Goal: Task Accomplishment & Management: Complete application form

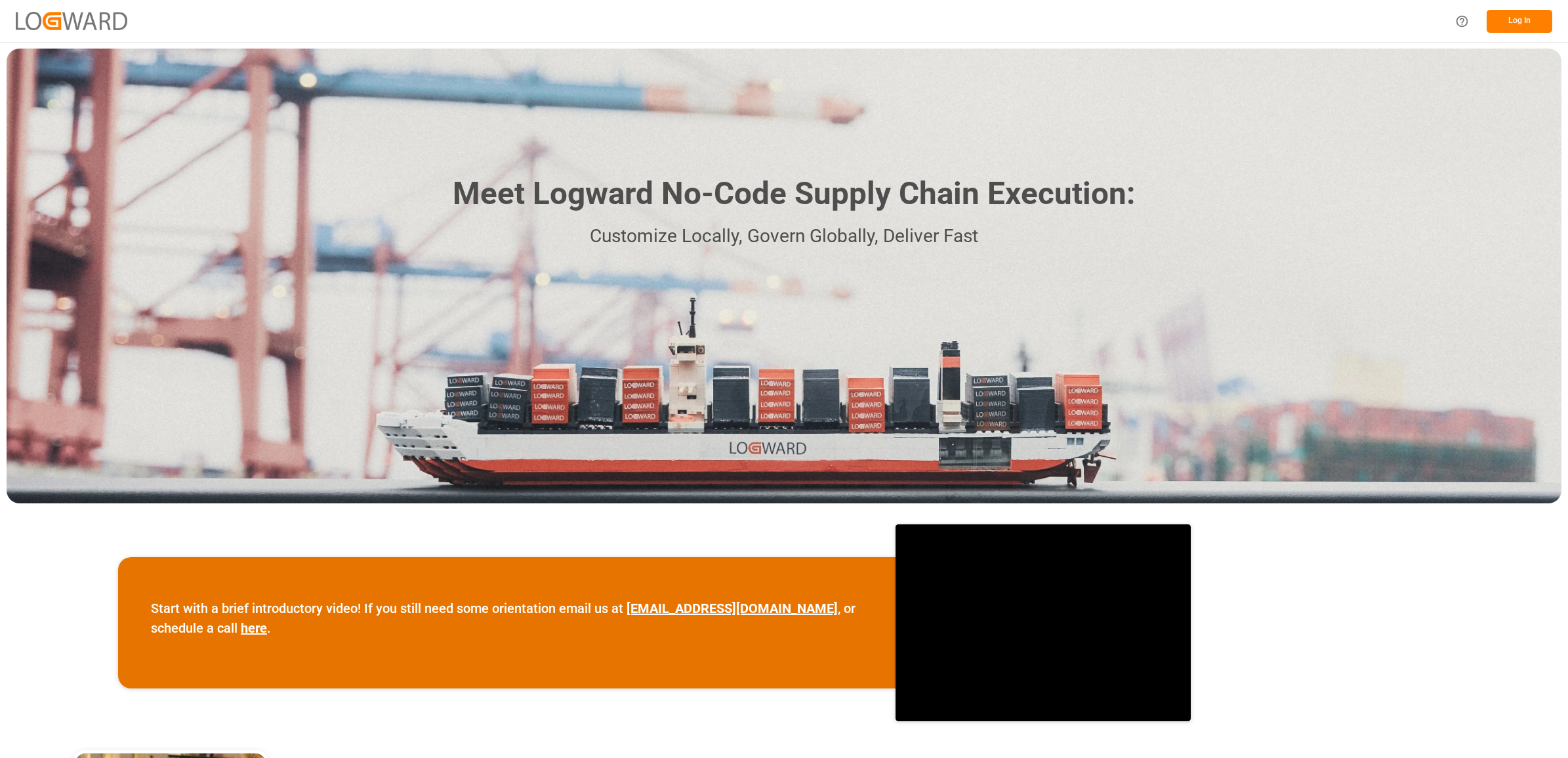
click at [1507, 23] on button "Log In" at bounding box center [1519, 21] width 66 height 23
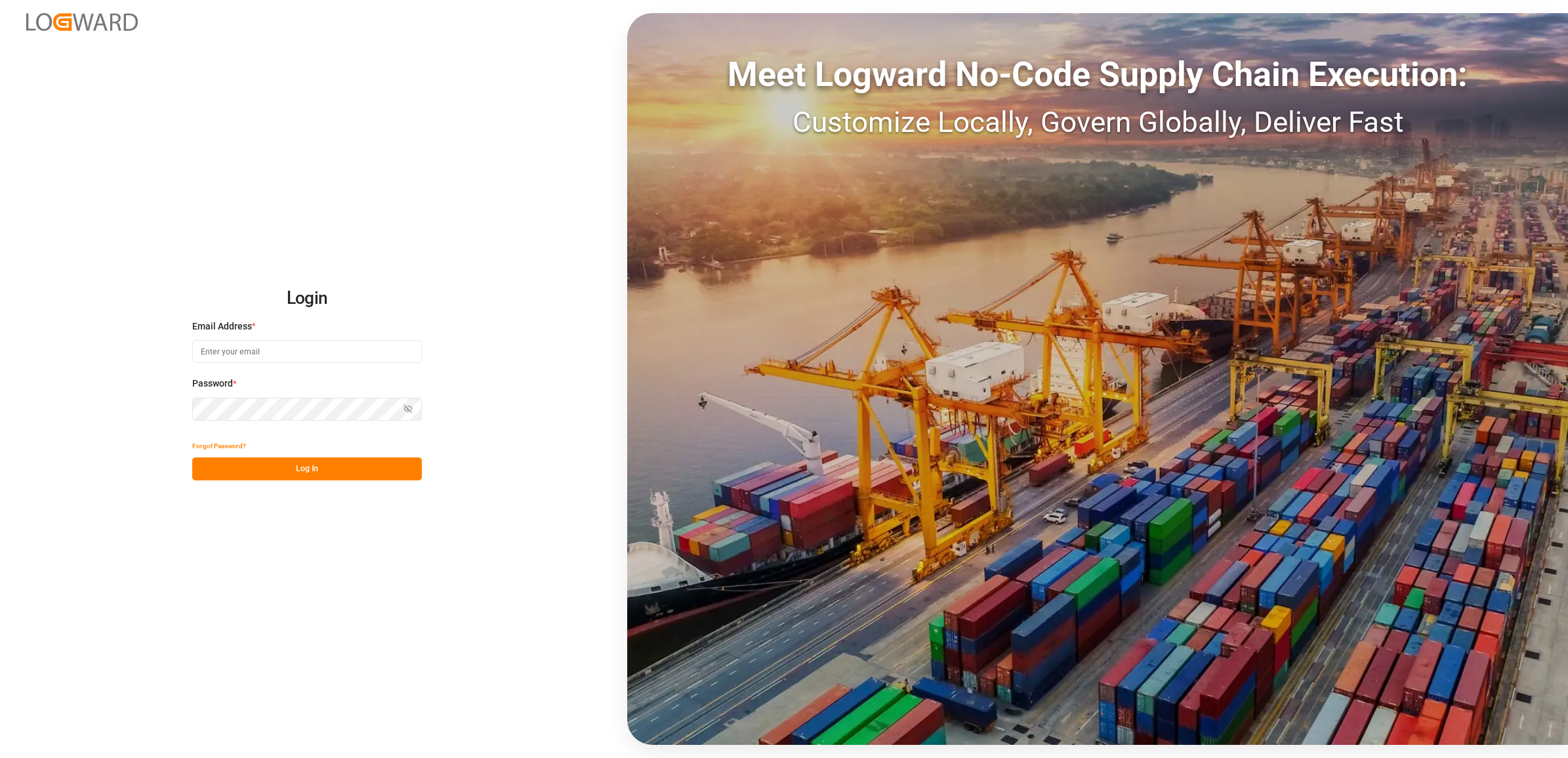
click at [267, 347] on input at bounding box center [306, 351] width 230 height 23
type input "[PERSON_NAME][EMAIL_ADDRESS][DOMAIN_NAME]"
click at [231, 474] on button "Log In" at bounding box center [306, 469] width 230 height 23
click at [52, 407] on div "Login Email Address * [PERSON_NAME][EMAIL_ADDRESS][DOMAIN_NAME] Password * Show…" at bounding box center [784, 379] width 1568 height 758
click at [335, 464] on button "Log In" at bounding box center [306, 469] width 230 height 23
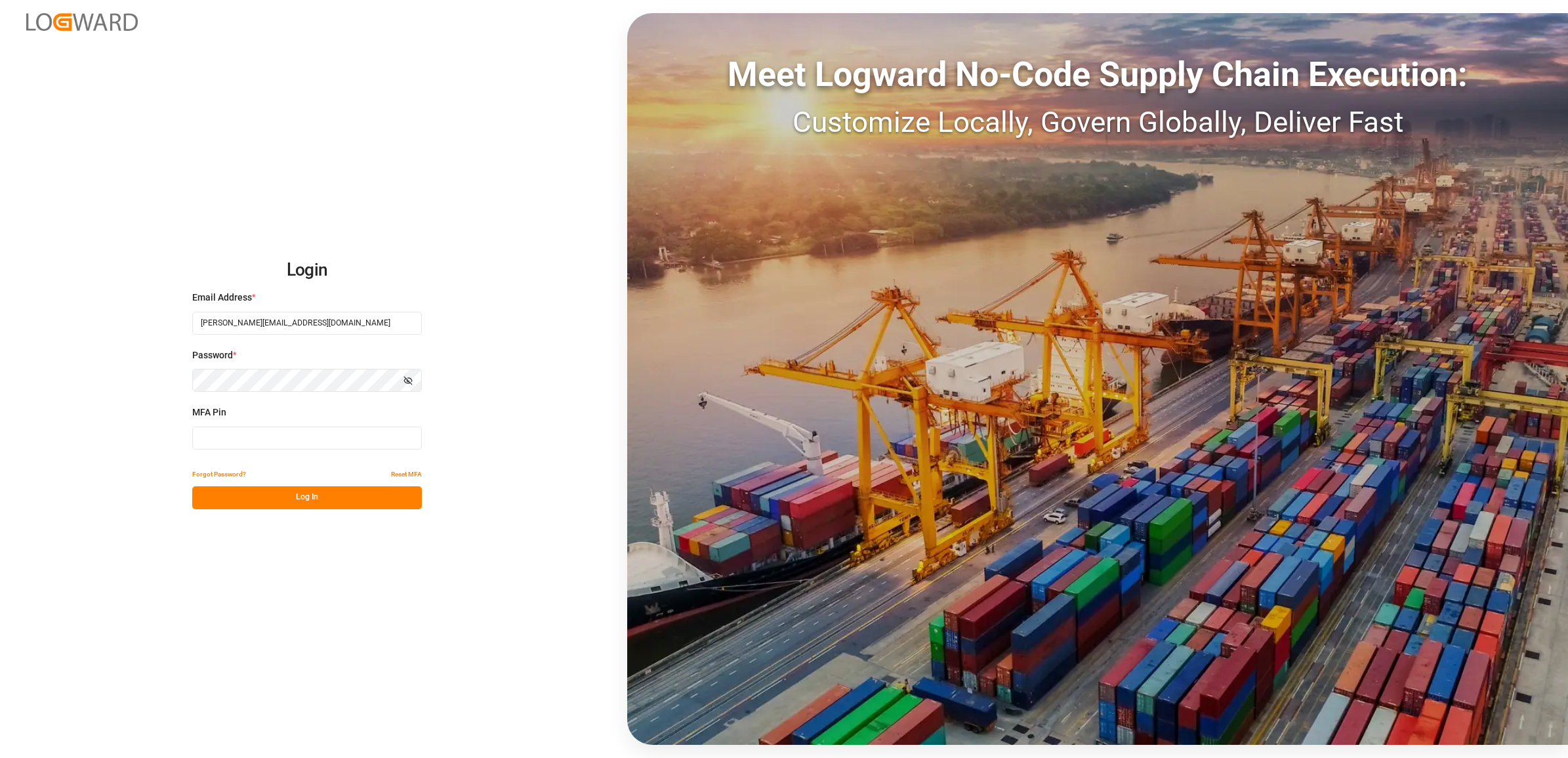
click at [237, 438] on input at bounding box center [306, 438] width 230 height 23
type input "1"
type input "318607"
click at [274, 499] on button "Log In" at bounding box center [306, 498] width 230 height 23
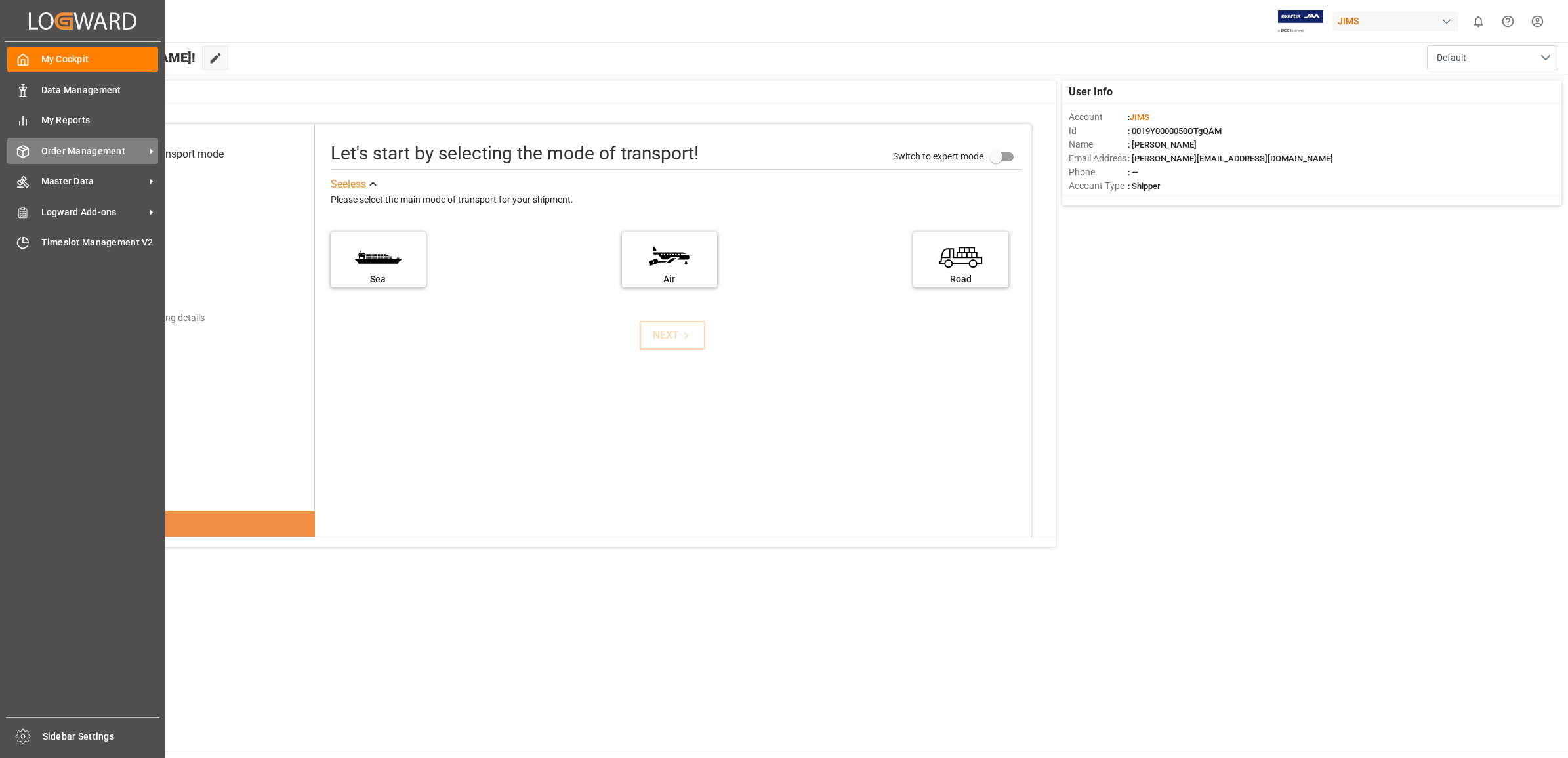
click at [69, 152] on span "Order Management" at bounding box center [92, 151] width 103 height 14
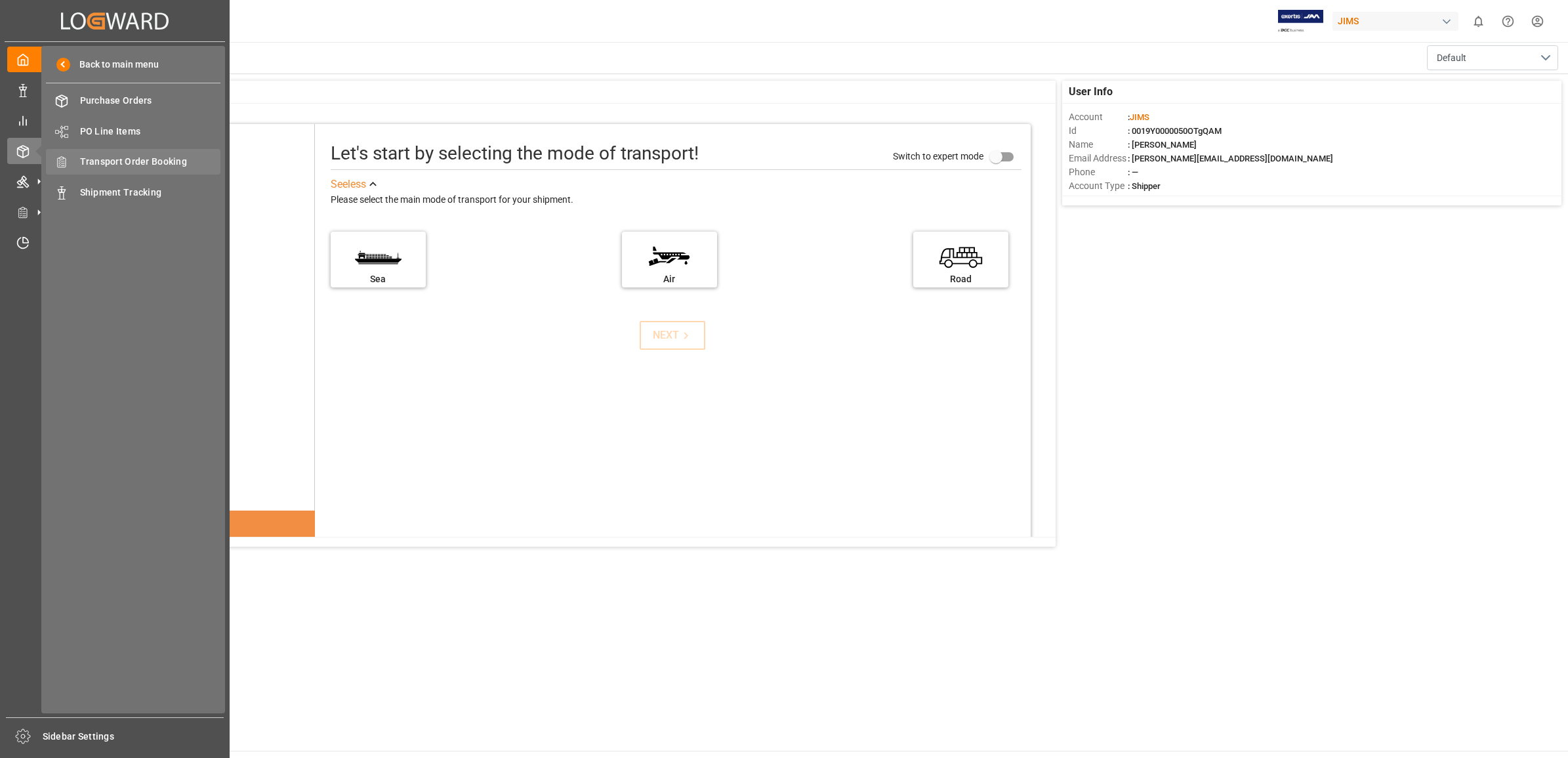
click at [133, 160] on span "Transport Order Booking" at bounding box center [150, 161] width 141 height 14
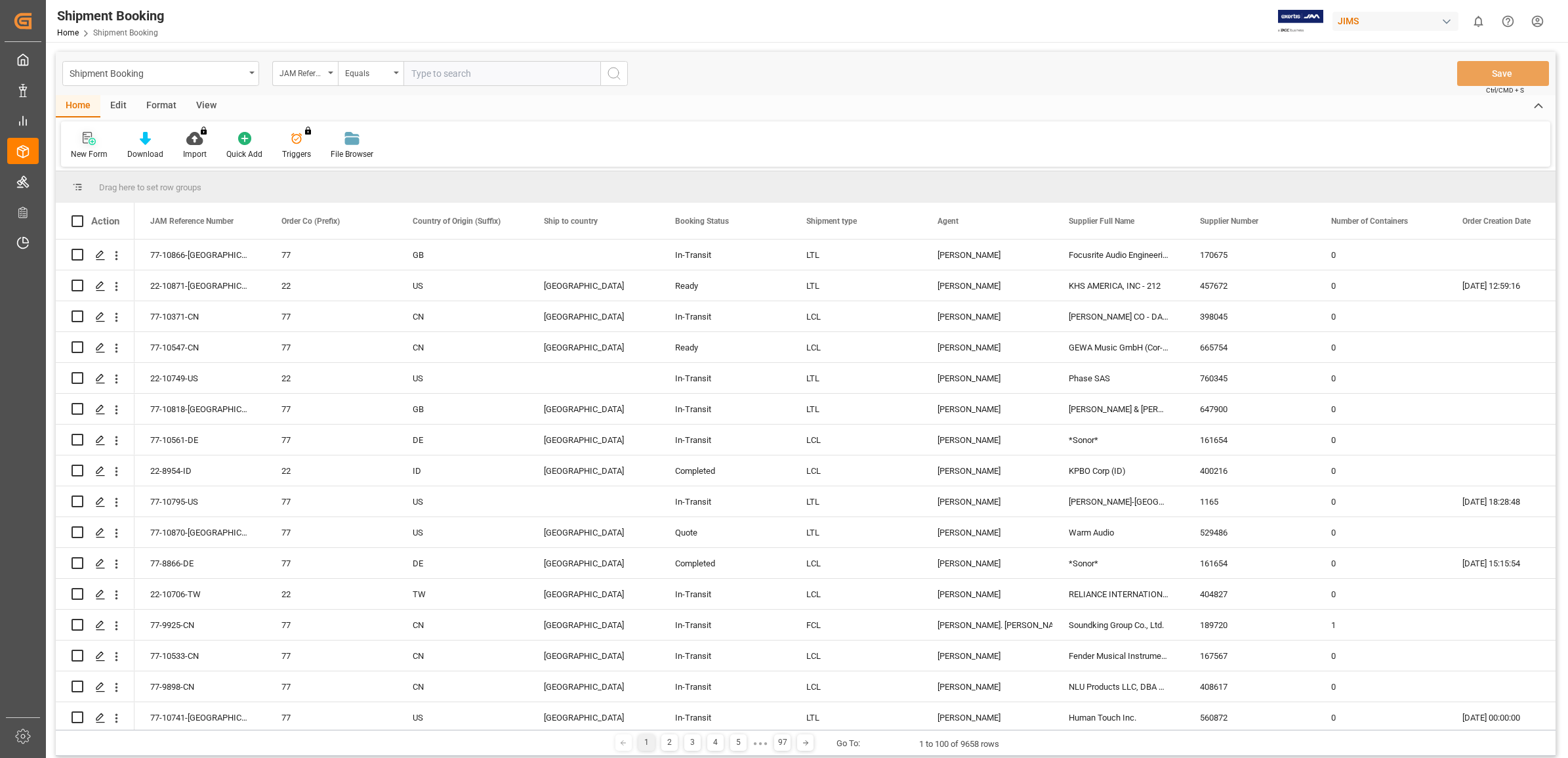
click at [84, 149] on div "New Form" at bounding box center [89, 155] width 37 height 12
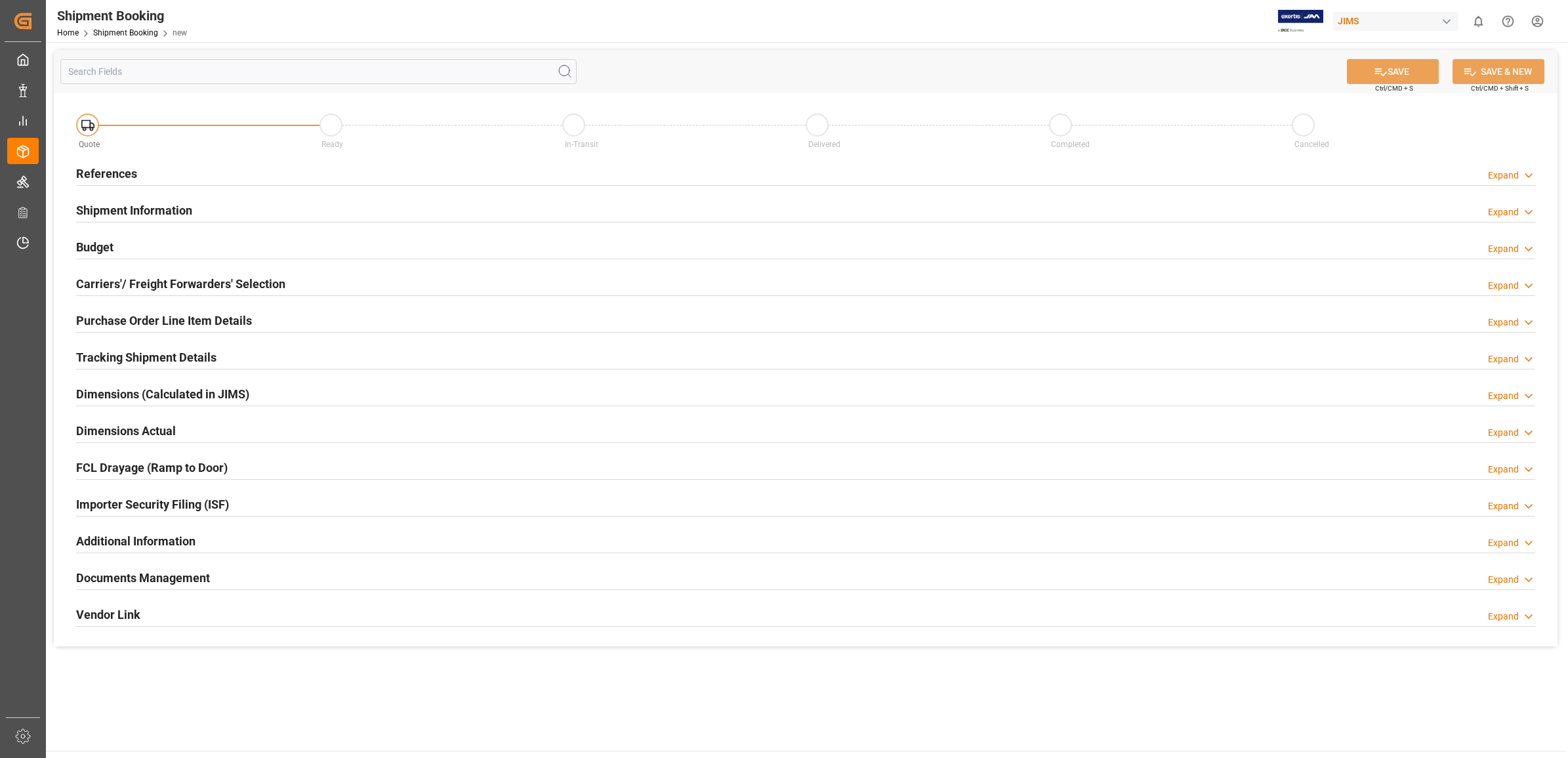
click at [101, 166] on h2 "References" at bounding box center [106, 173] width 61 height 18
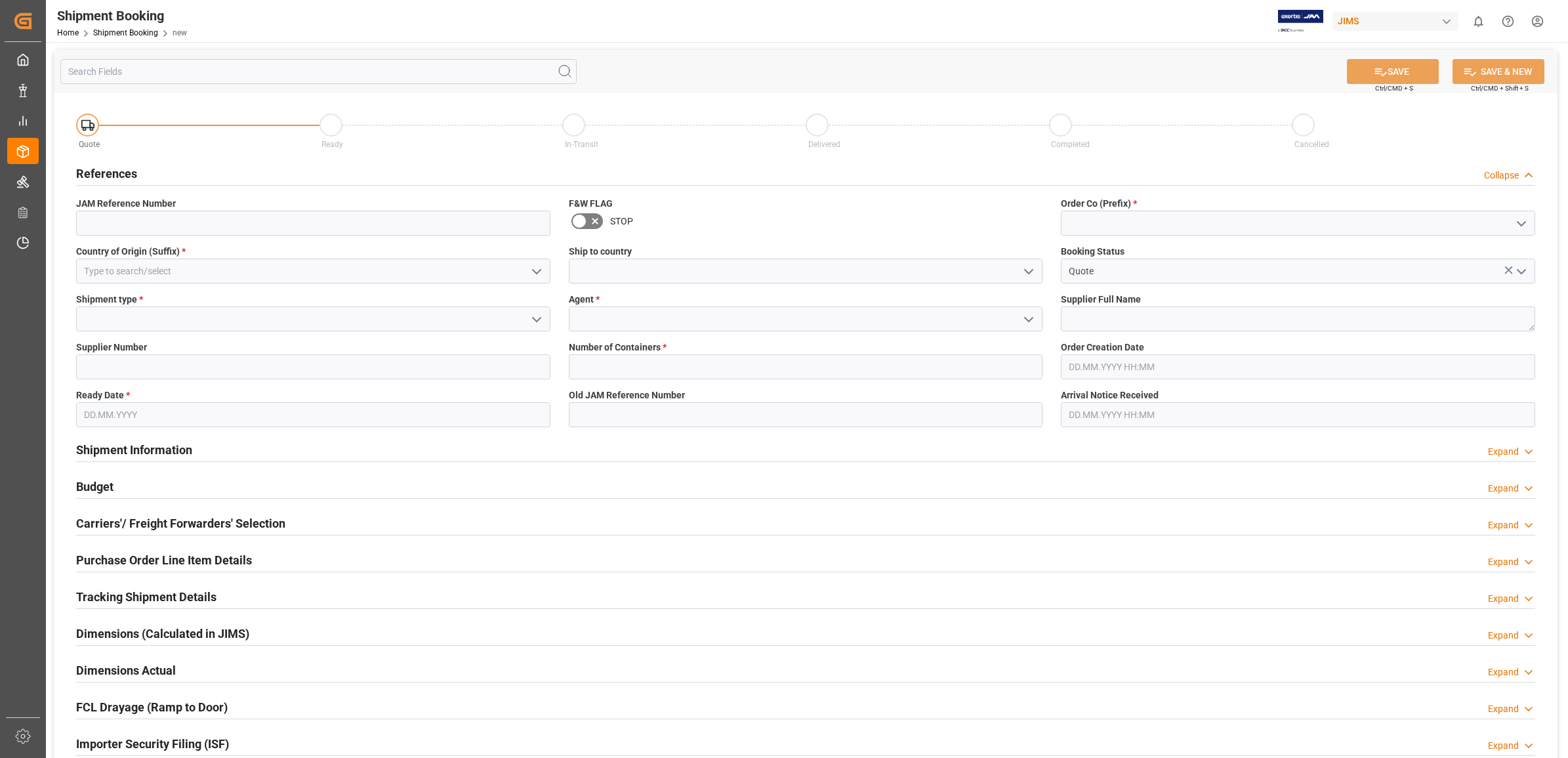
click at [1517, 227] on icon "open menu" at bounding box center [1521, 224] width 15 height 15
click at [1105, 279] on div "77" at bounding box center [1298, 282] width 473 height 30
type input "77"
click at [1028, 313] on icon "open menu" at bounding box center [1029, 319] width 15 height 15
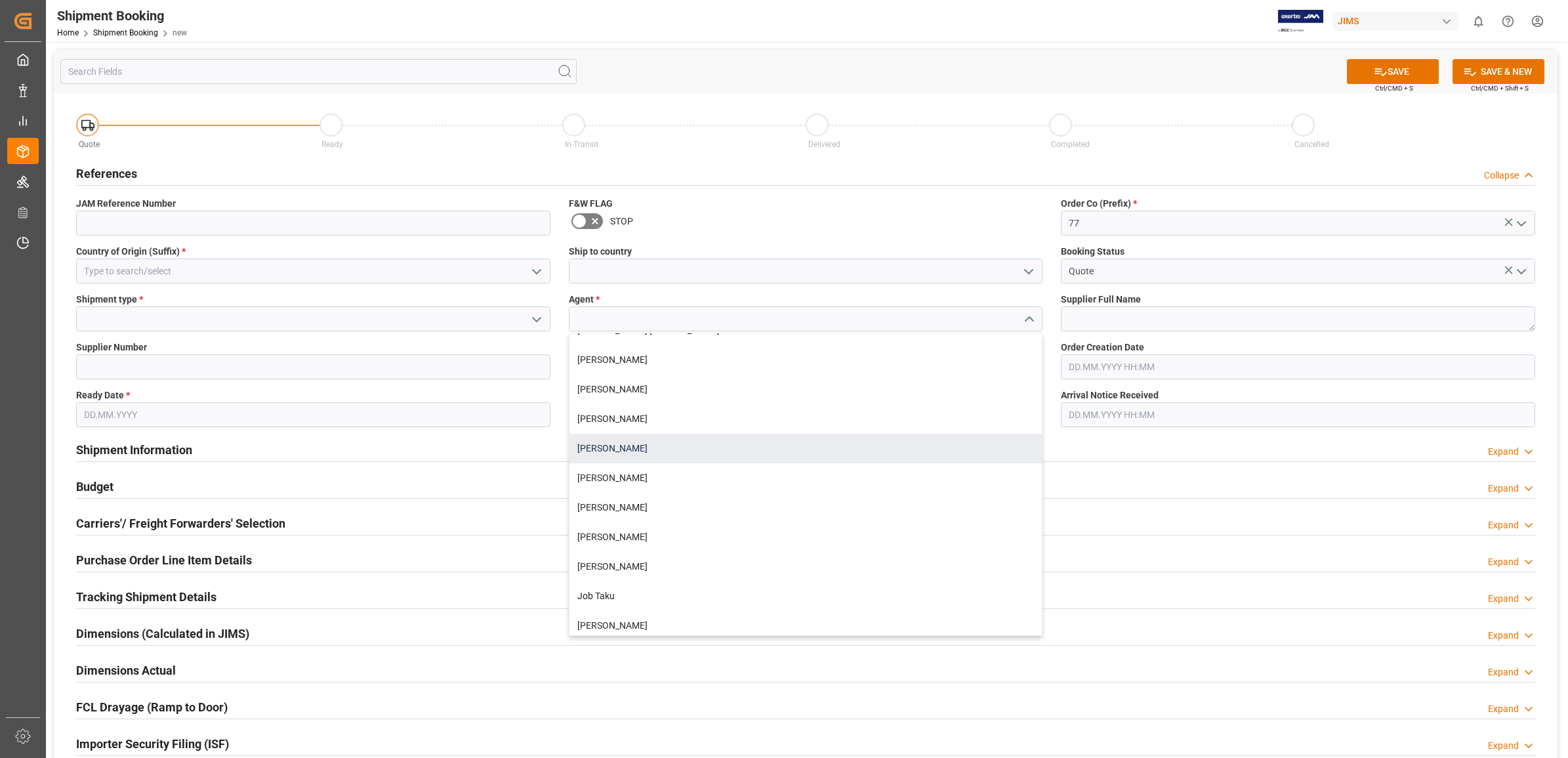
scroll to position [246, 0]
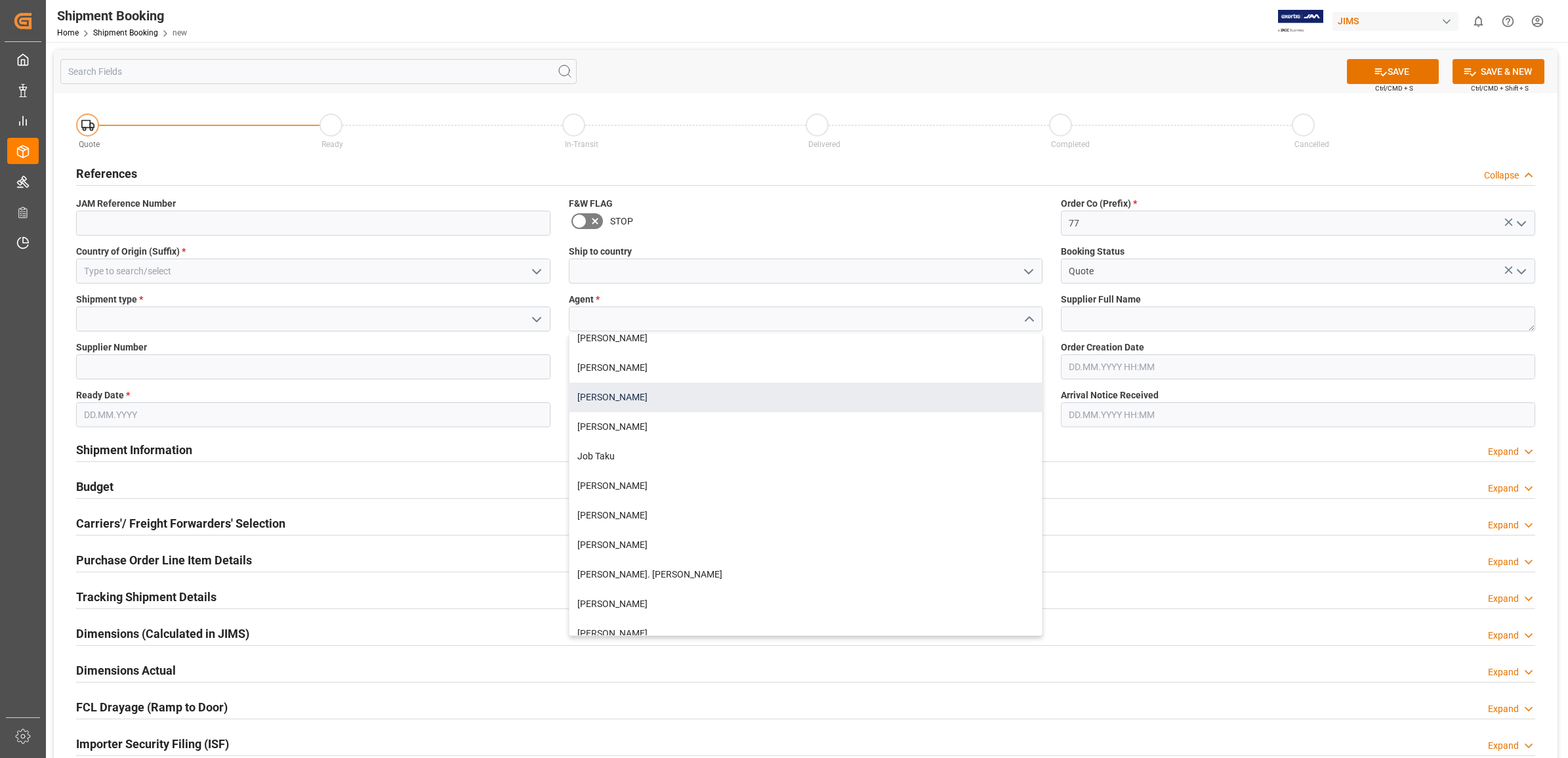
click at [666, 401] on div "[PERSON_NAME]" at bounding box center [806, 397] width 473 height 30
type input "[PERSON_NAME]"
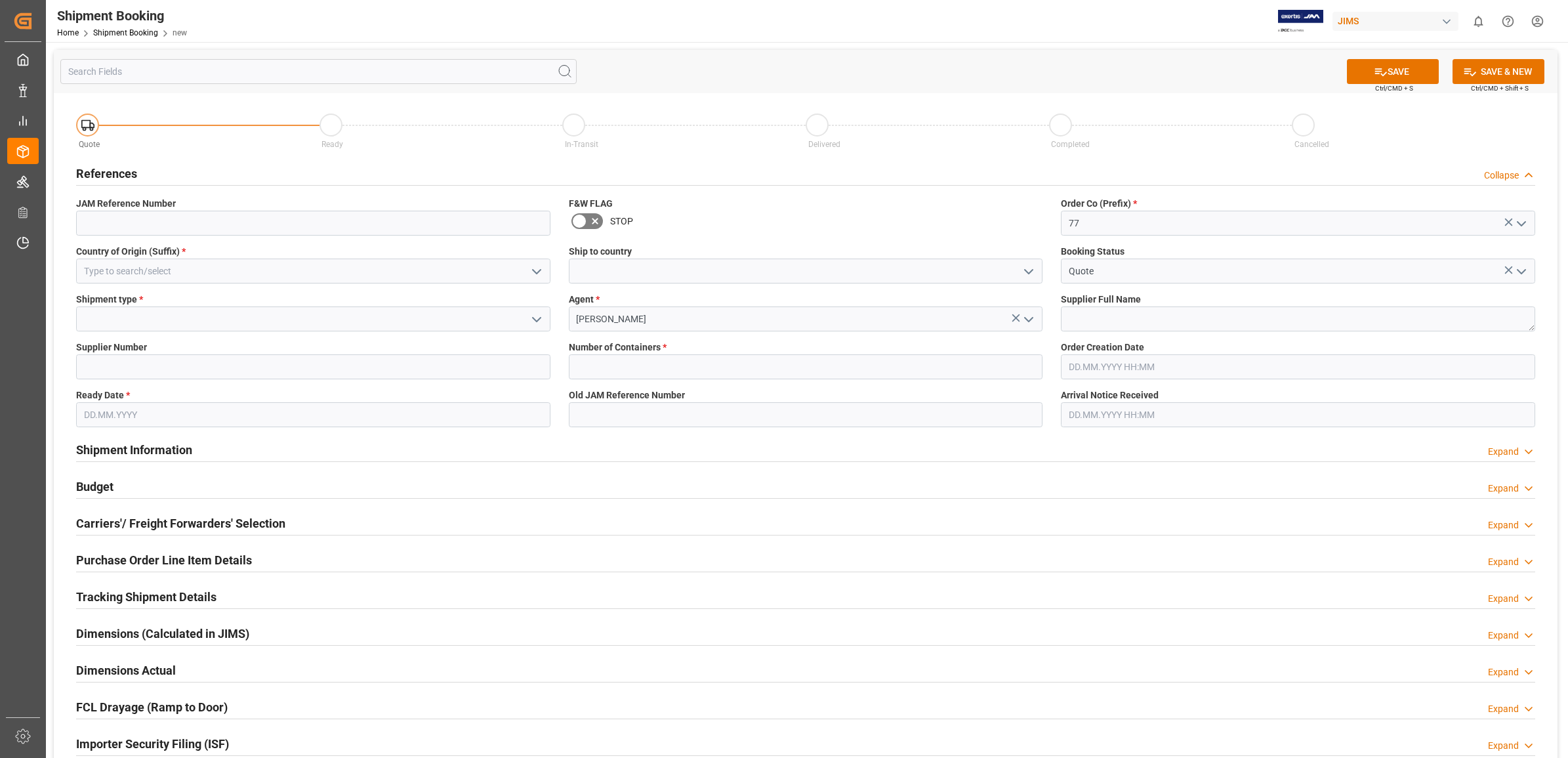
drag, startPoint x: 533, startPoint y: 319, endPoint x: 513, endPoint y: 319, distance: 20.0
click at [530, 319] on icon "open menu" at bounding box center [537, 319] width 15 height 15
click at [108, 411] on div "LTL" at bounding box center [313, 407] width 473 height 30
type input "LTL"
click at [533, 270] on polyline "open menu" at bounding box center [536, 271] width 8 height 4
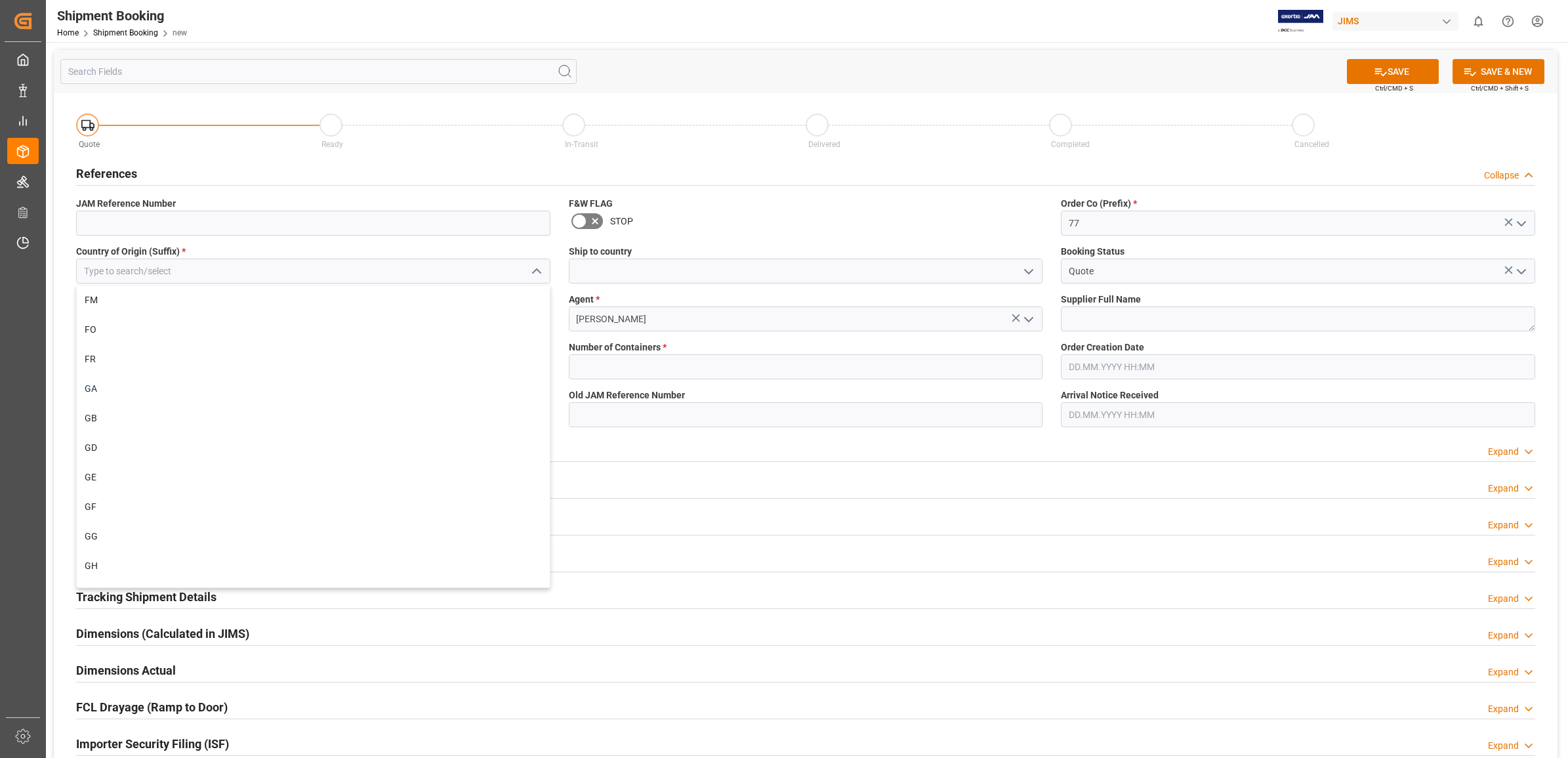
scroll to position [2296, 0]
click at [139, 395] on div "GB" at bounding box center [313, 395] width 473 height 30
type input "GB"
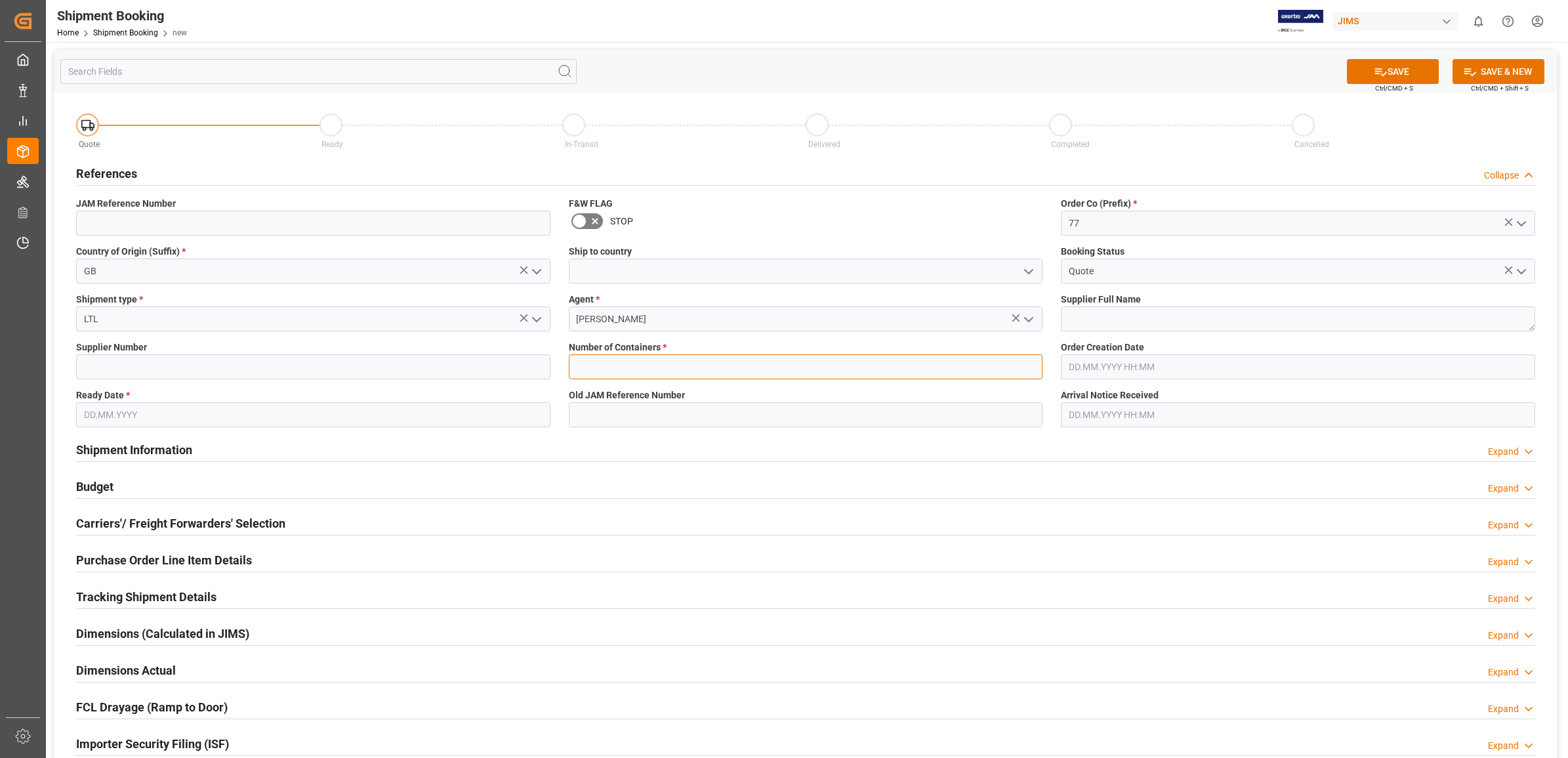
click at [685, 365] on input "text" at bounding box center [806, 366] width 475 height 25
type input "0"
type input "77-10570-[GEOGRAPHIC_DATA]"
type input "1285"
type input "[DATE]"
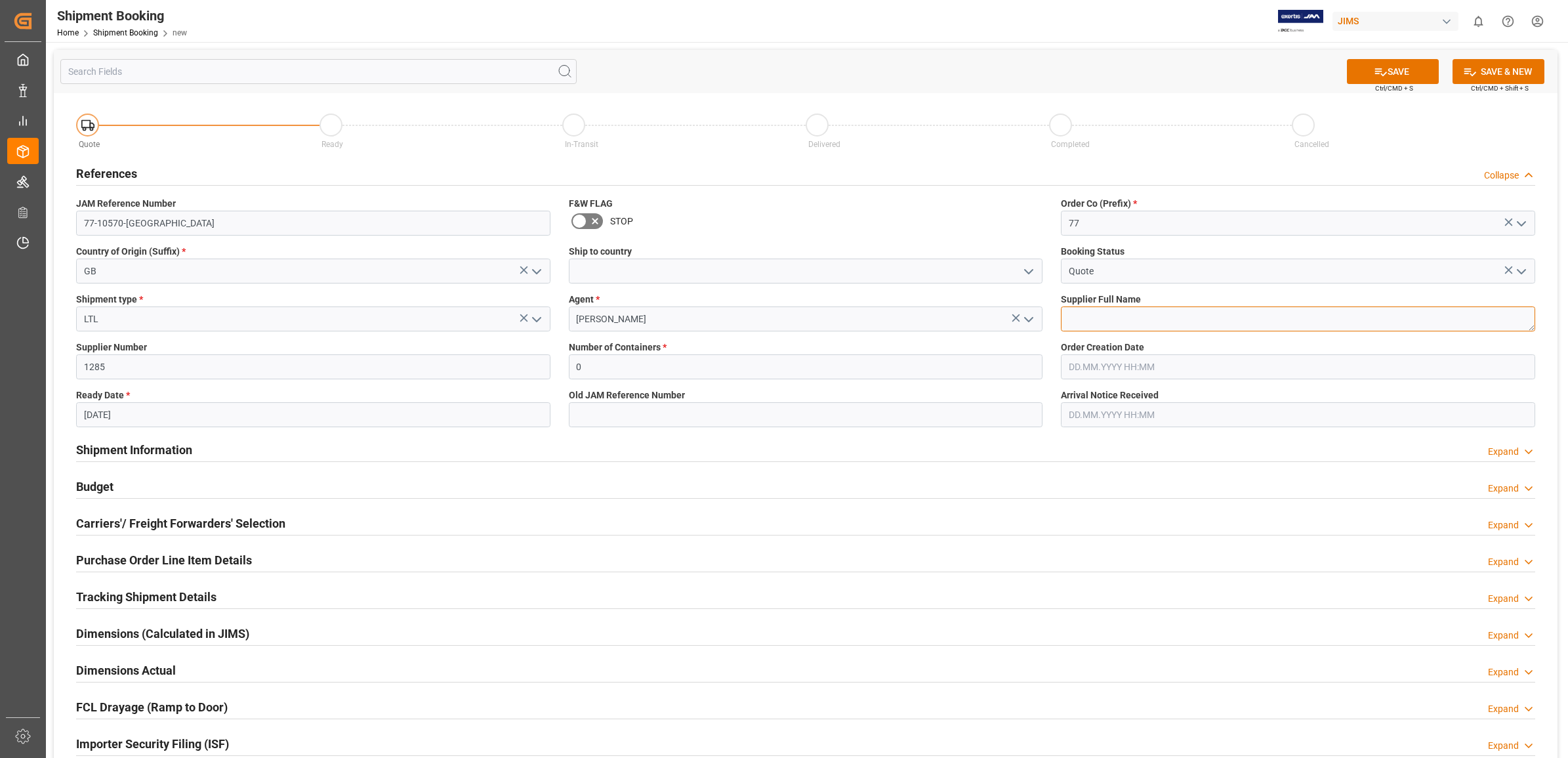
click at [1173, 319] on textarea at bounding box center [1298, 318] width 475 height 25
type textarea "[PERSON_NAME] & [PERSON_NAME]"
click at [1402, 67] on button "SAVE" at bounding box center [1393, 71] width 92 height 25
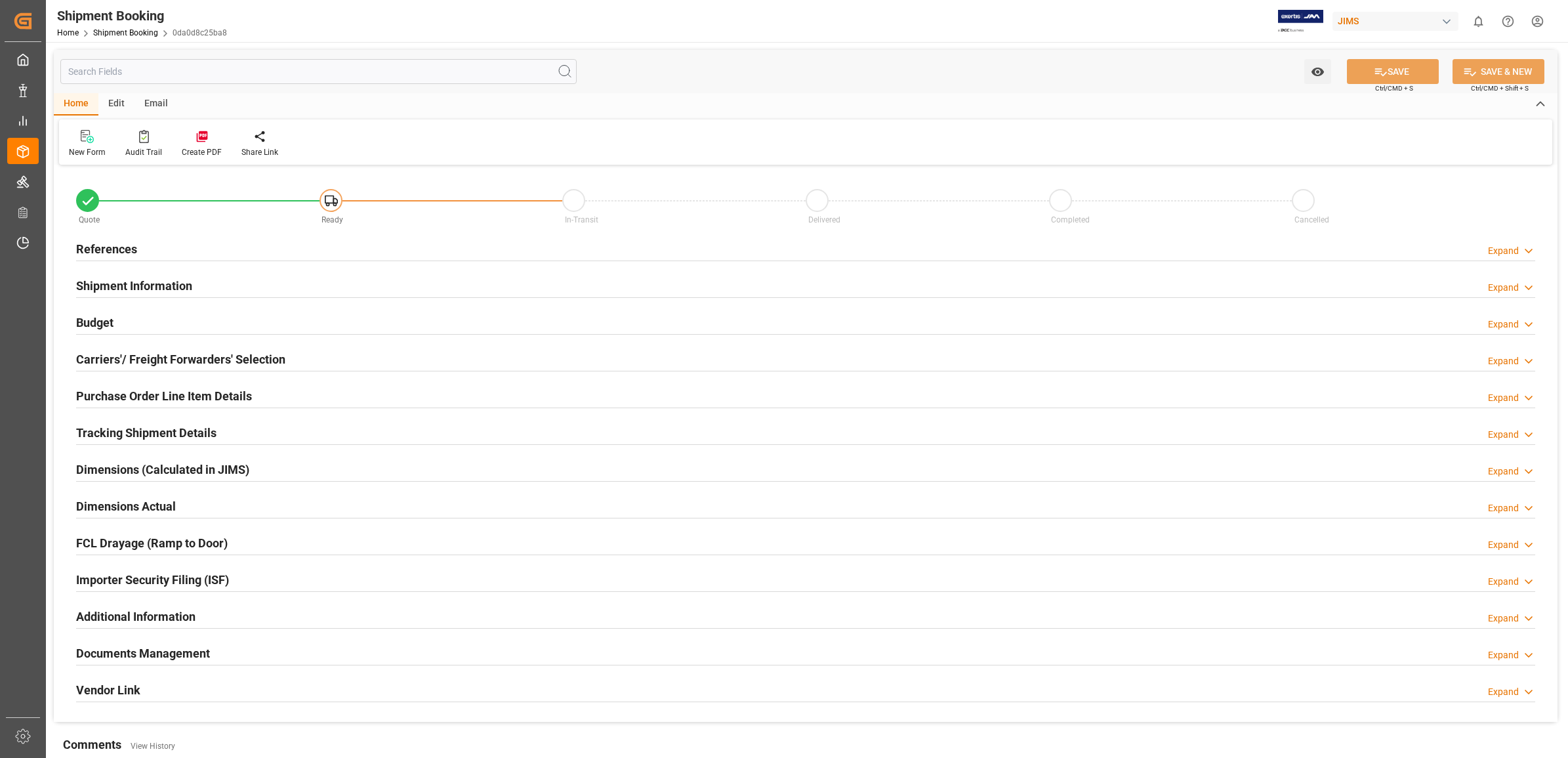
type input "0"
type input "[DATE]"
click at [106, 243] on h2 "References" at bounding box center [106, 248] width 61 height 18
